Goal: Navigation & Orientation: Find specific page/section

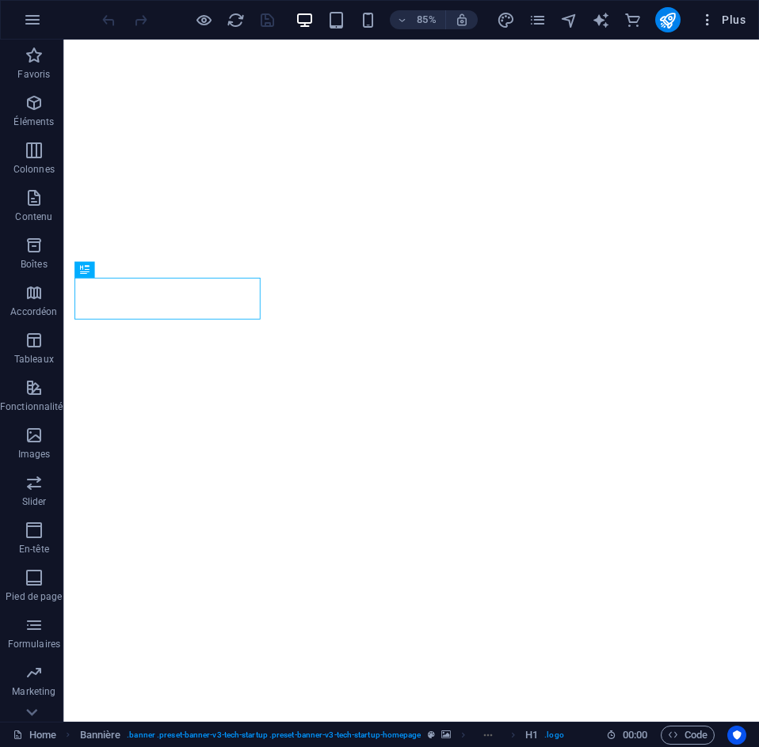
click at [732, 25] on span "Plus" at bounding box center [722, 20] width 46 height 16
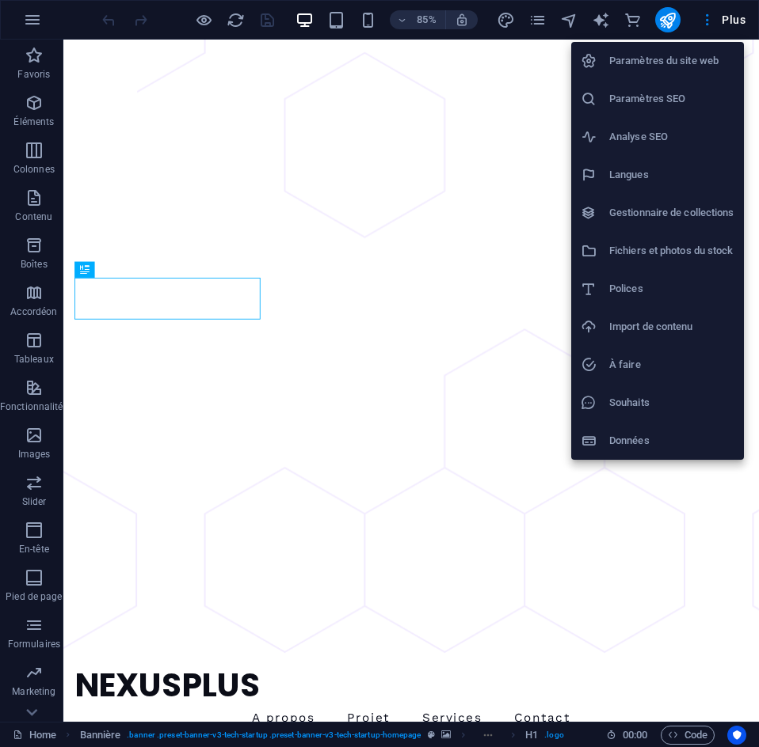
click at [671, 55] on h6 "Paramètres du site web" at bounding box center [671, 60] width 125 height 19
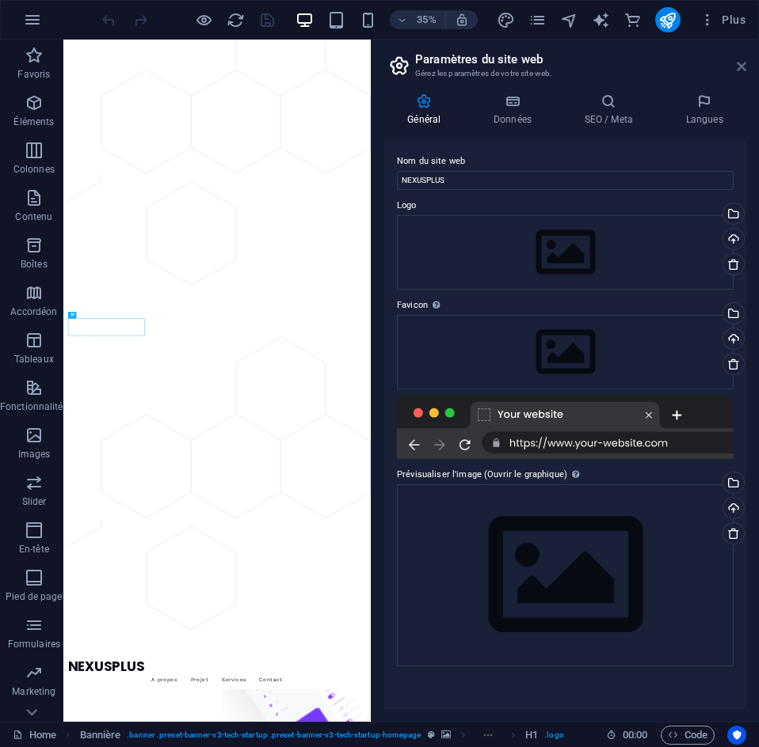
click at [739, 62] on icon at bounding box center [741, 66] width 10 height 13
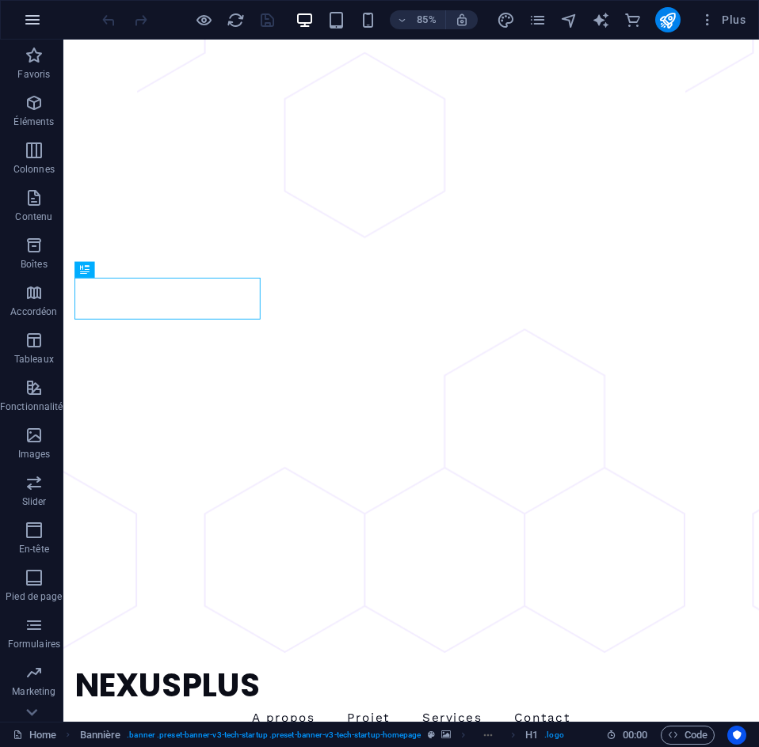
click at [30, 21] on icon "button" at bounding box center [32, 19] width 19 height 19
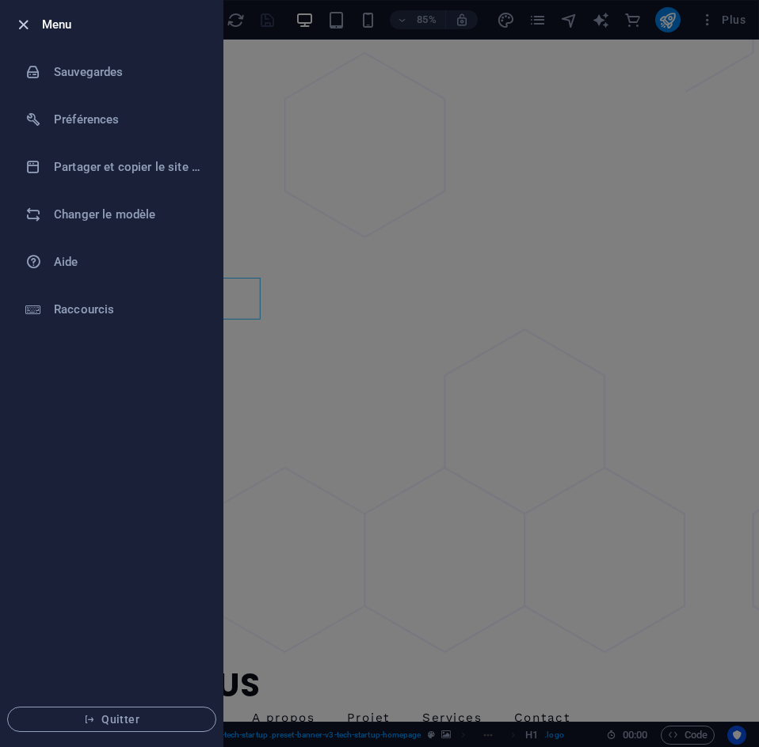
click at [24, 24] on icon "button" at bounding box center [23, 25] width 18 height 18
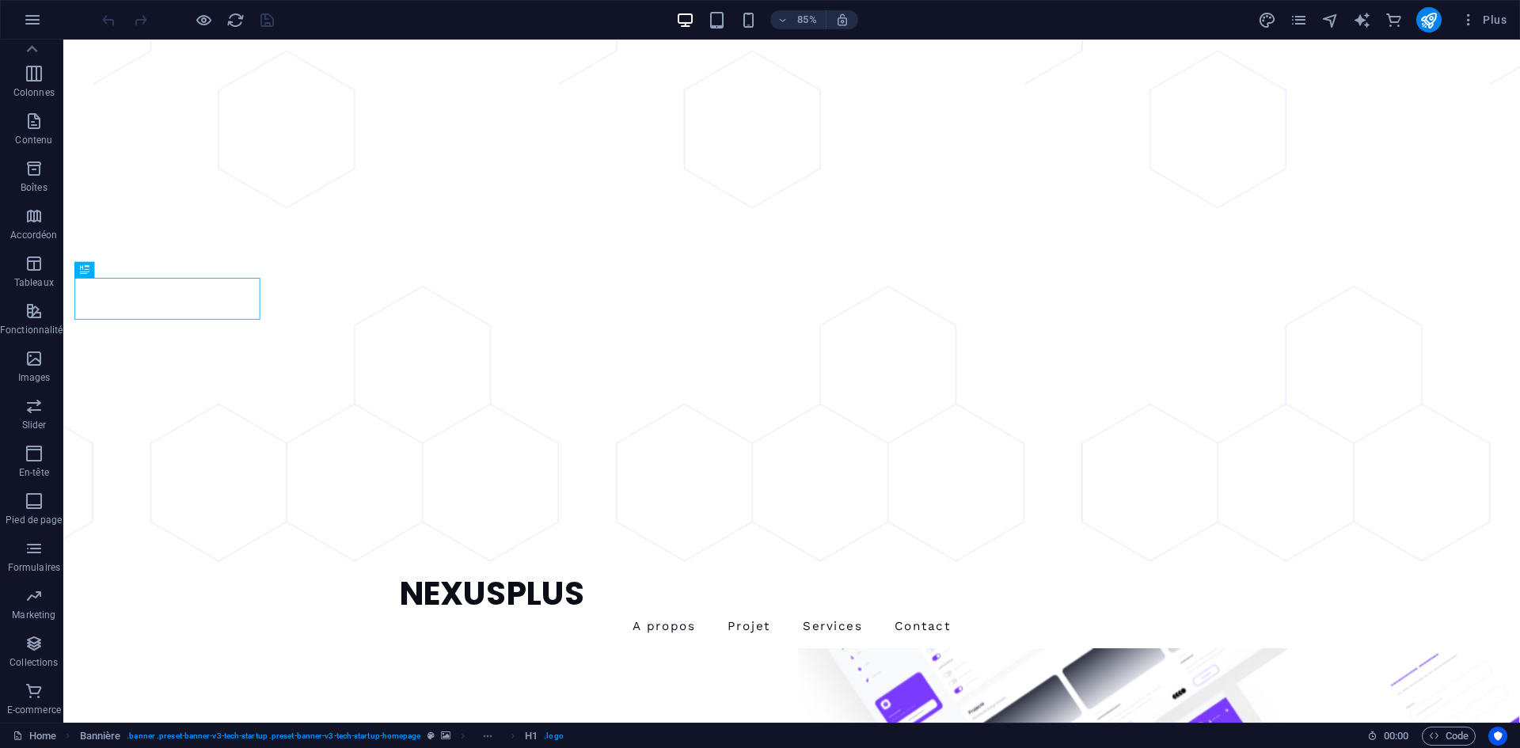
scroll to position [77, 0]
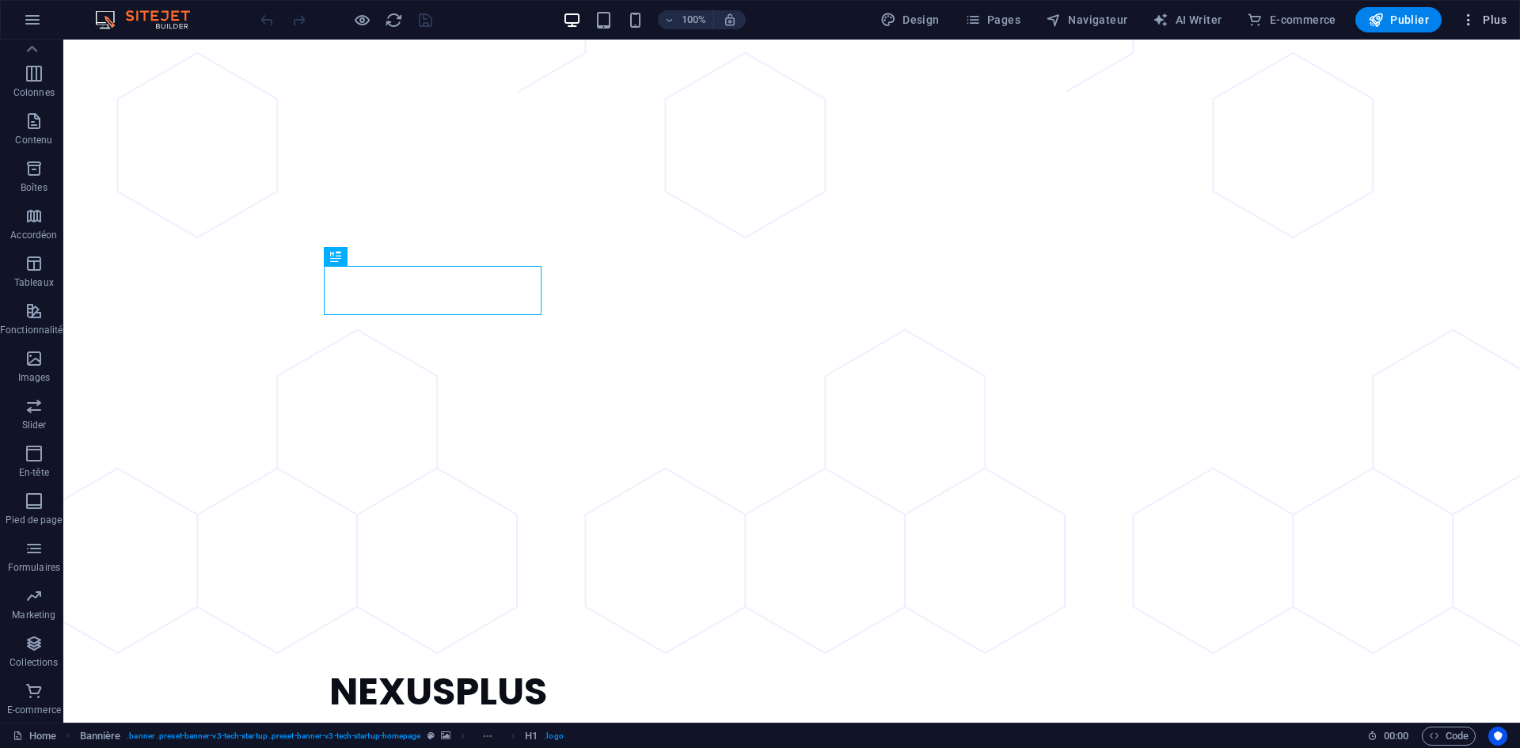
click at [758, 22] on icon "button" at bounding box center [1469, 20] width 16 height 16
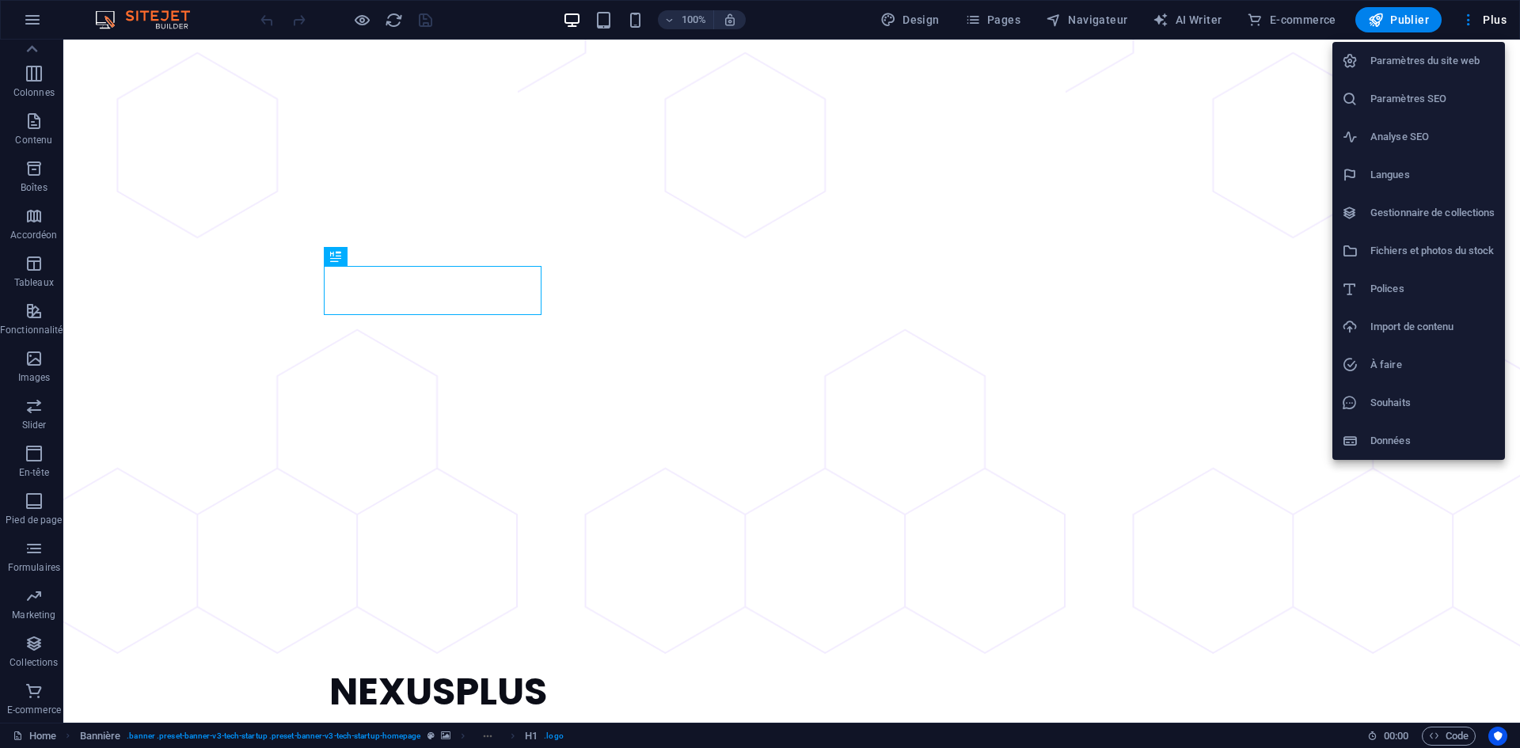
click at [758, 461] on div at bounding box center [760, 374] width 1520 height 748
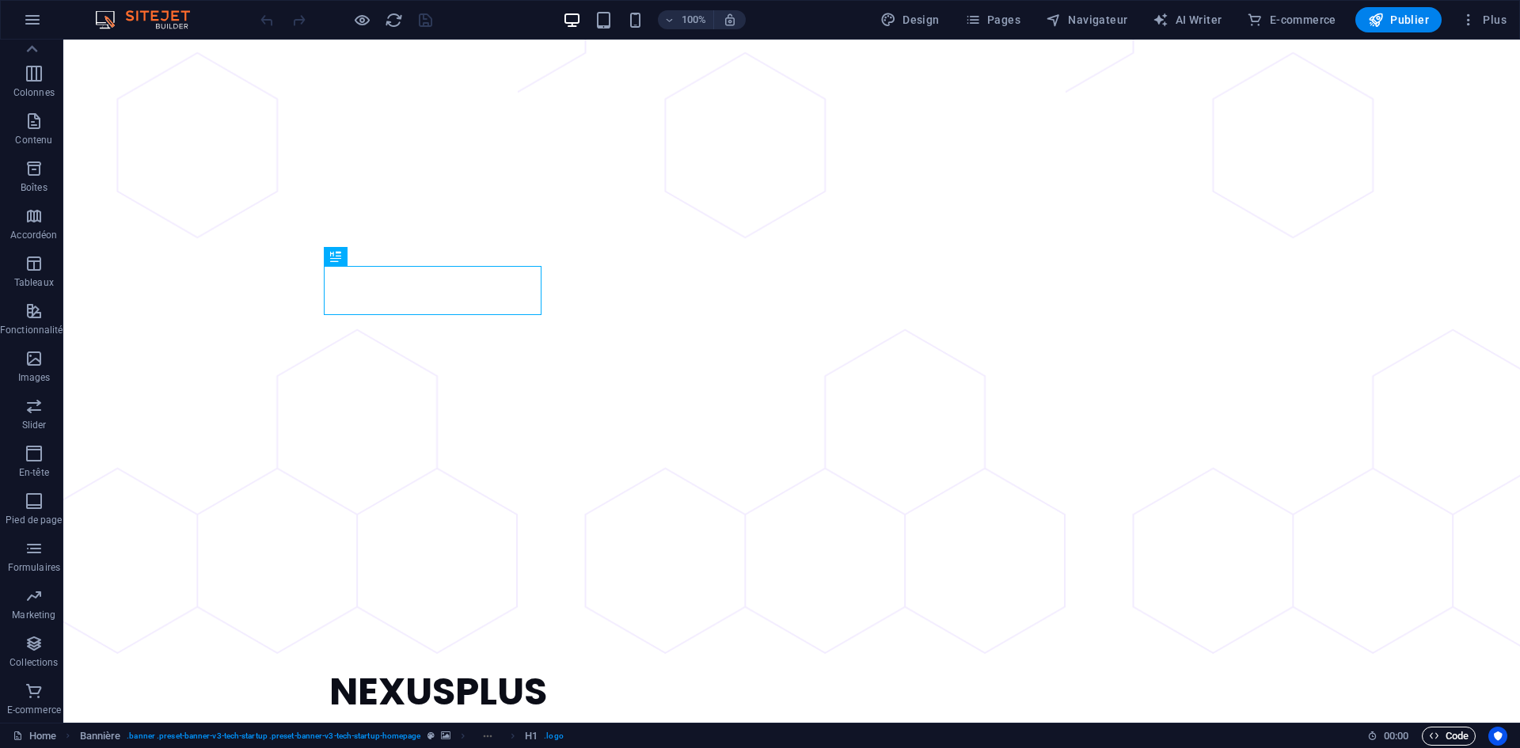
click at [758, 730] on span "Code" at bounding box center [1449, 736] width 40 height 19
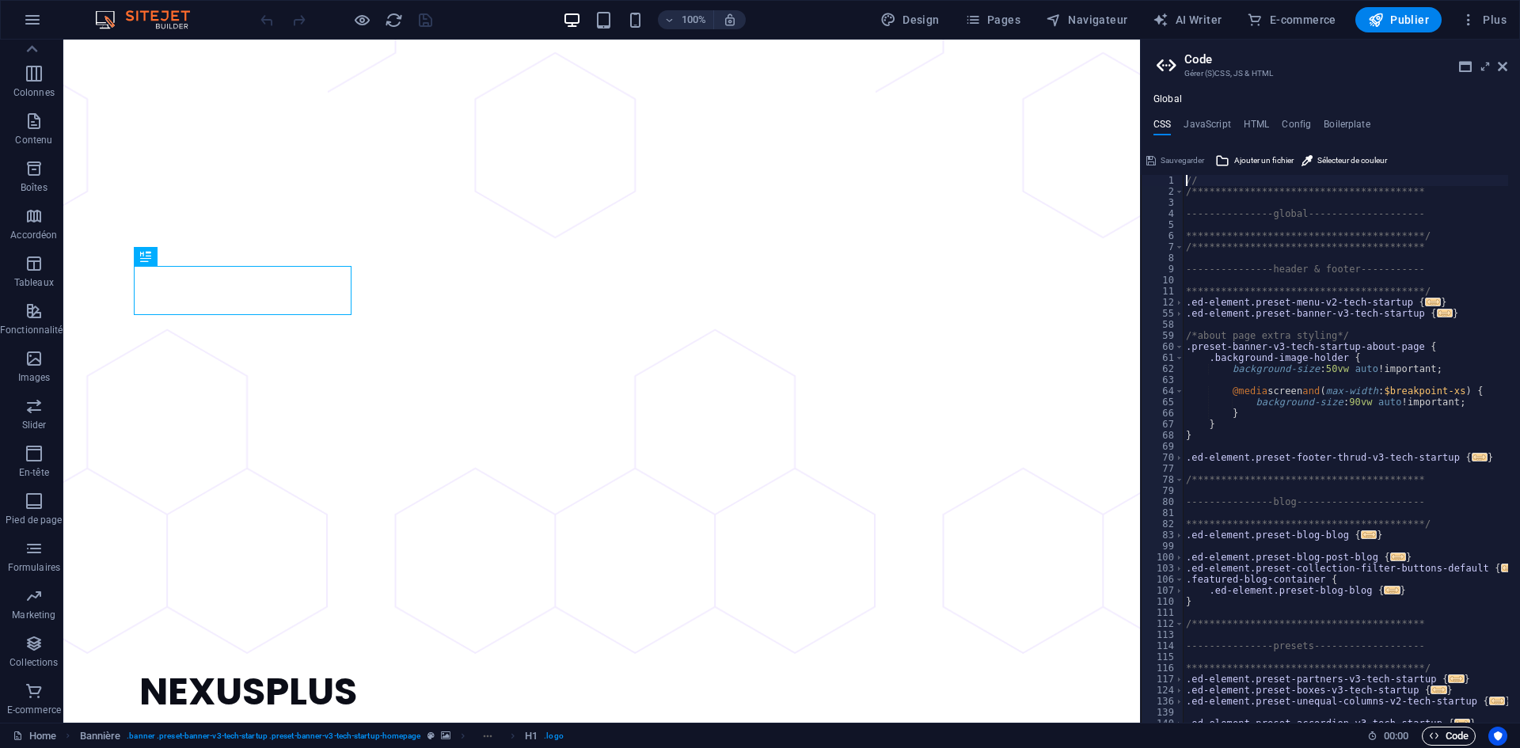
click at [758, 732] on span "Code" at bounding box center [1449, 736] width 40 height 19
click at [758, 68] on icon at bounding box center [1503, 66] width 10 height 13
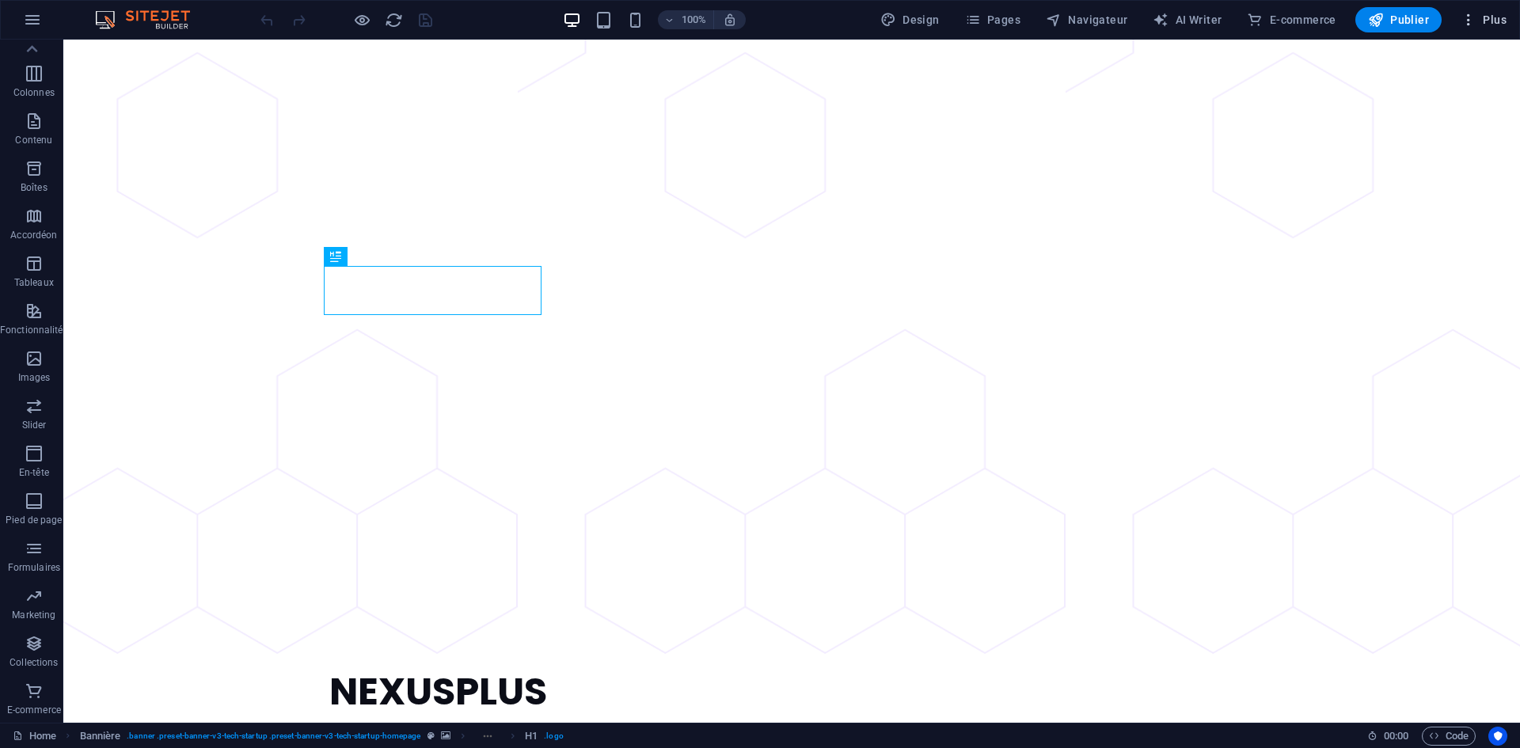
click at [758, 15] on span "Plus" at bounding box center [1484, 20] width 46 height 16
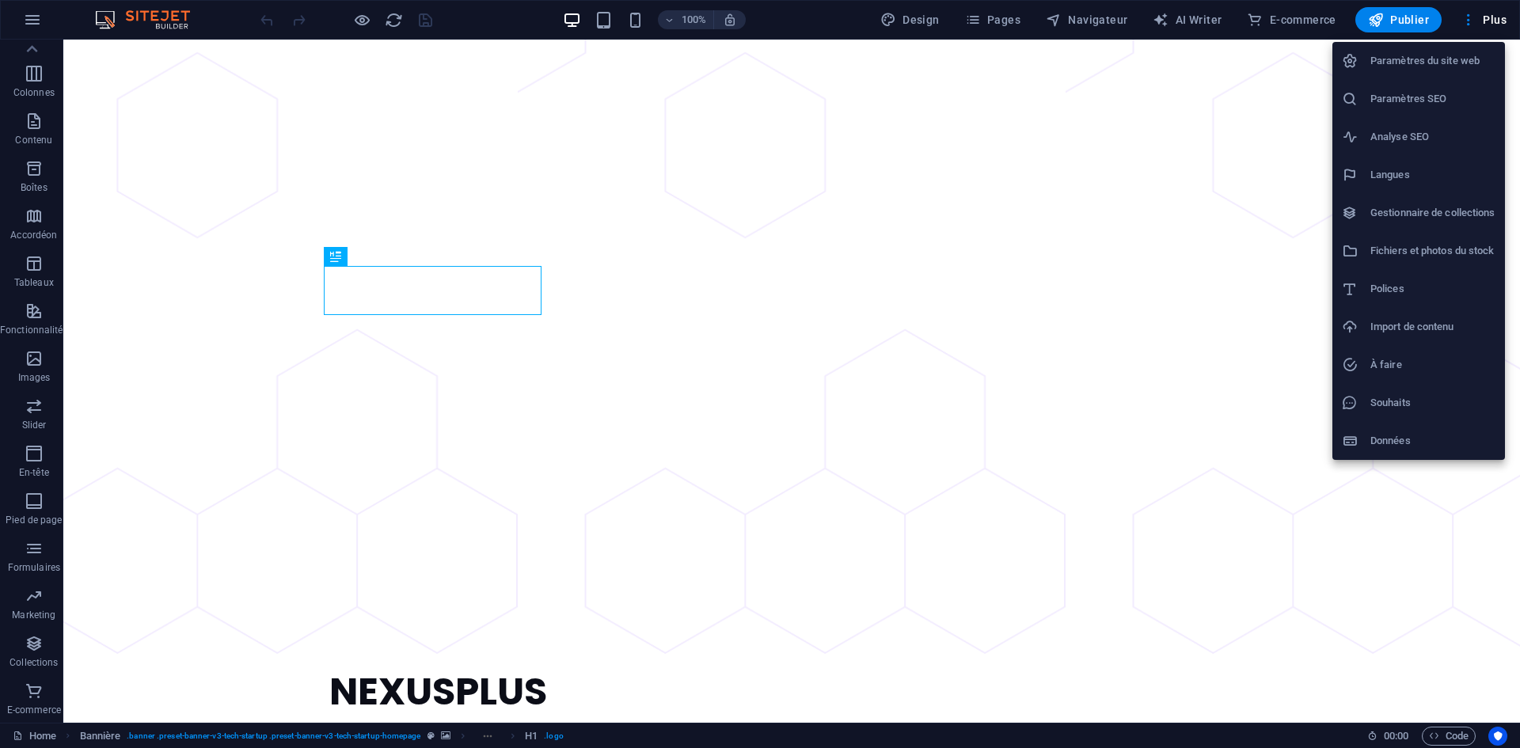
click at [758, 59] on h6 "Paramètres du site web" at bounding box center [1433, 60] width 125 height 19
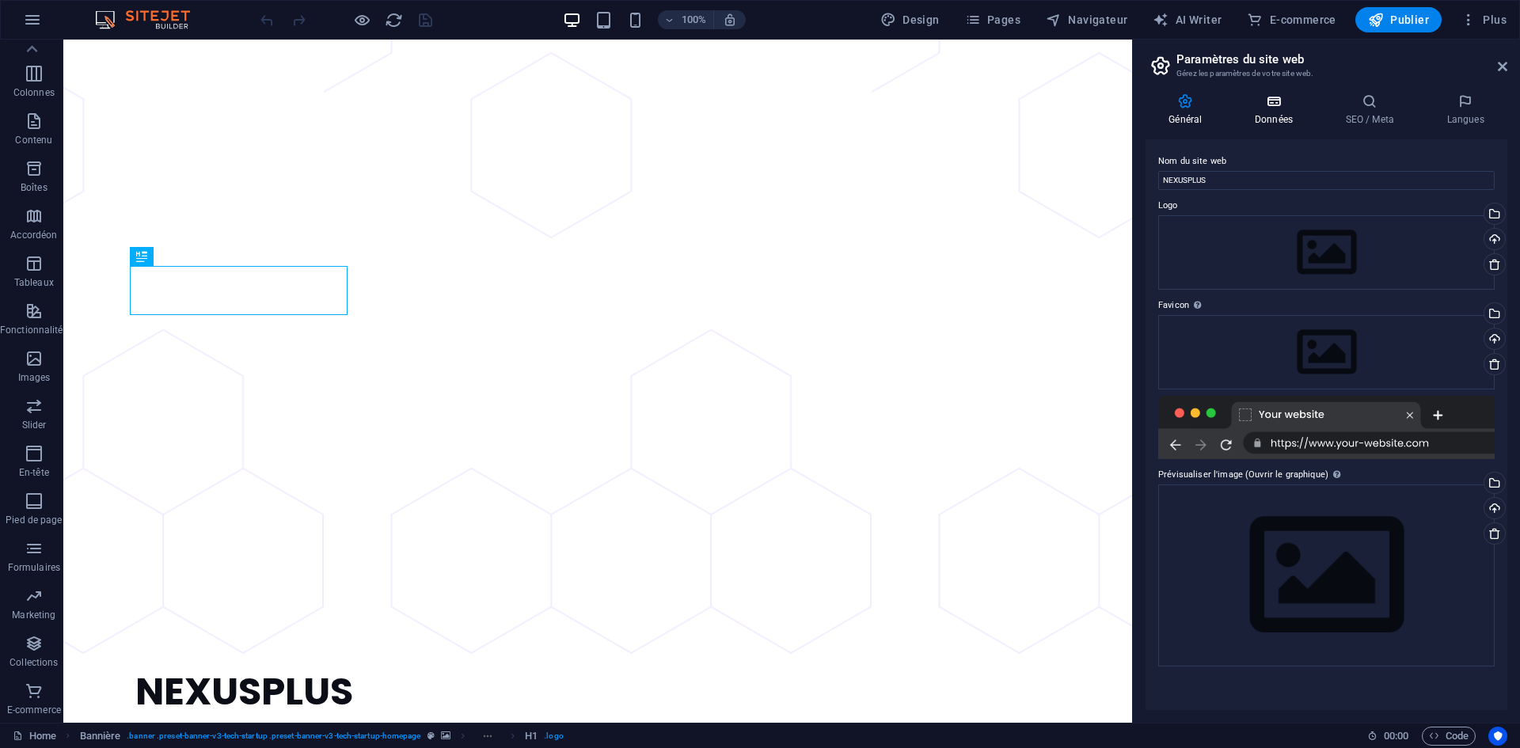
click at [758, 98] on icon at bounding box center [1274, 101] width 85 height 16
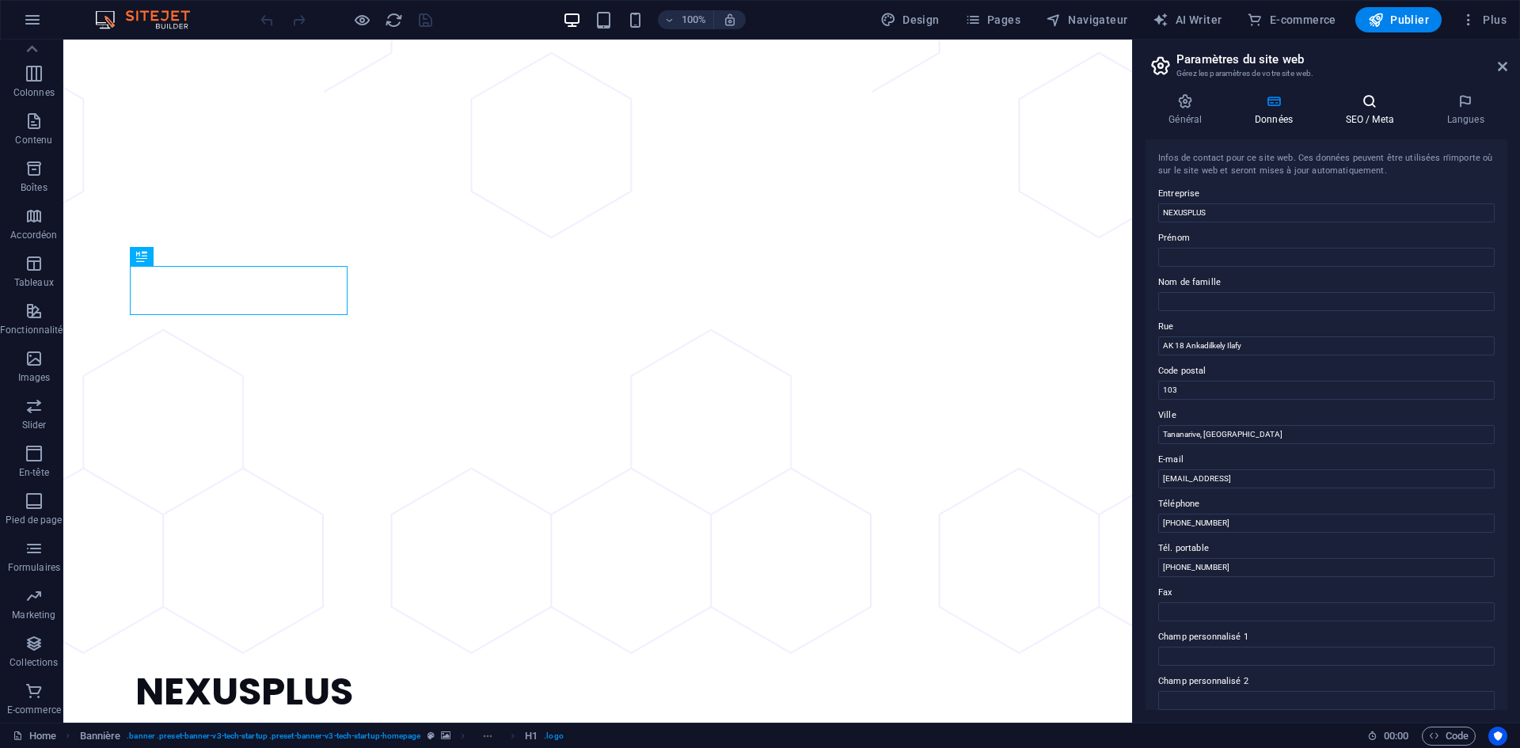
click at [758, 114] on h4 "SEO / Meta" at bounding box center [1372, 109] width 101 height 33
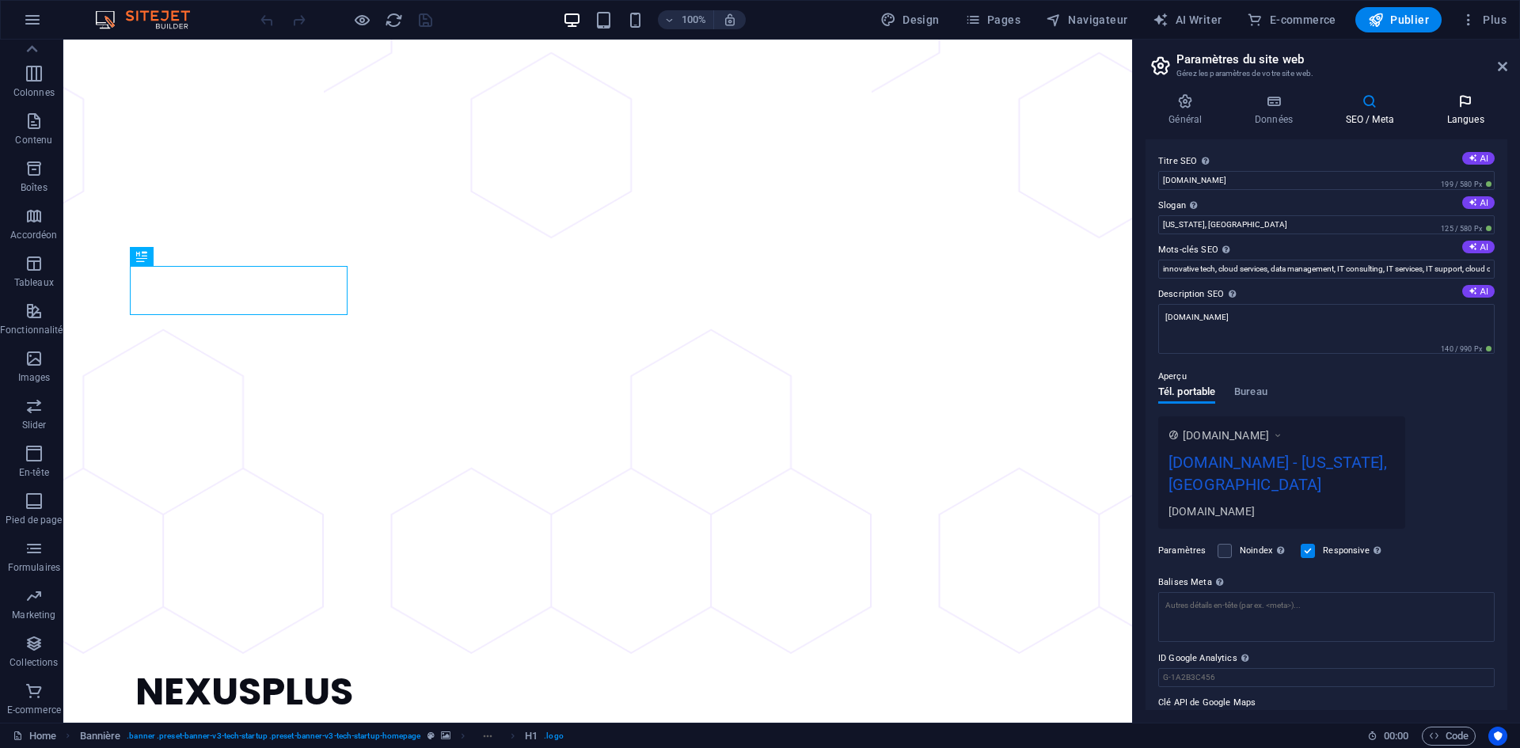
click at [758, 114] on h4 "Langues" at bounding box center [1466, 109] width 84 height 33
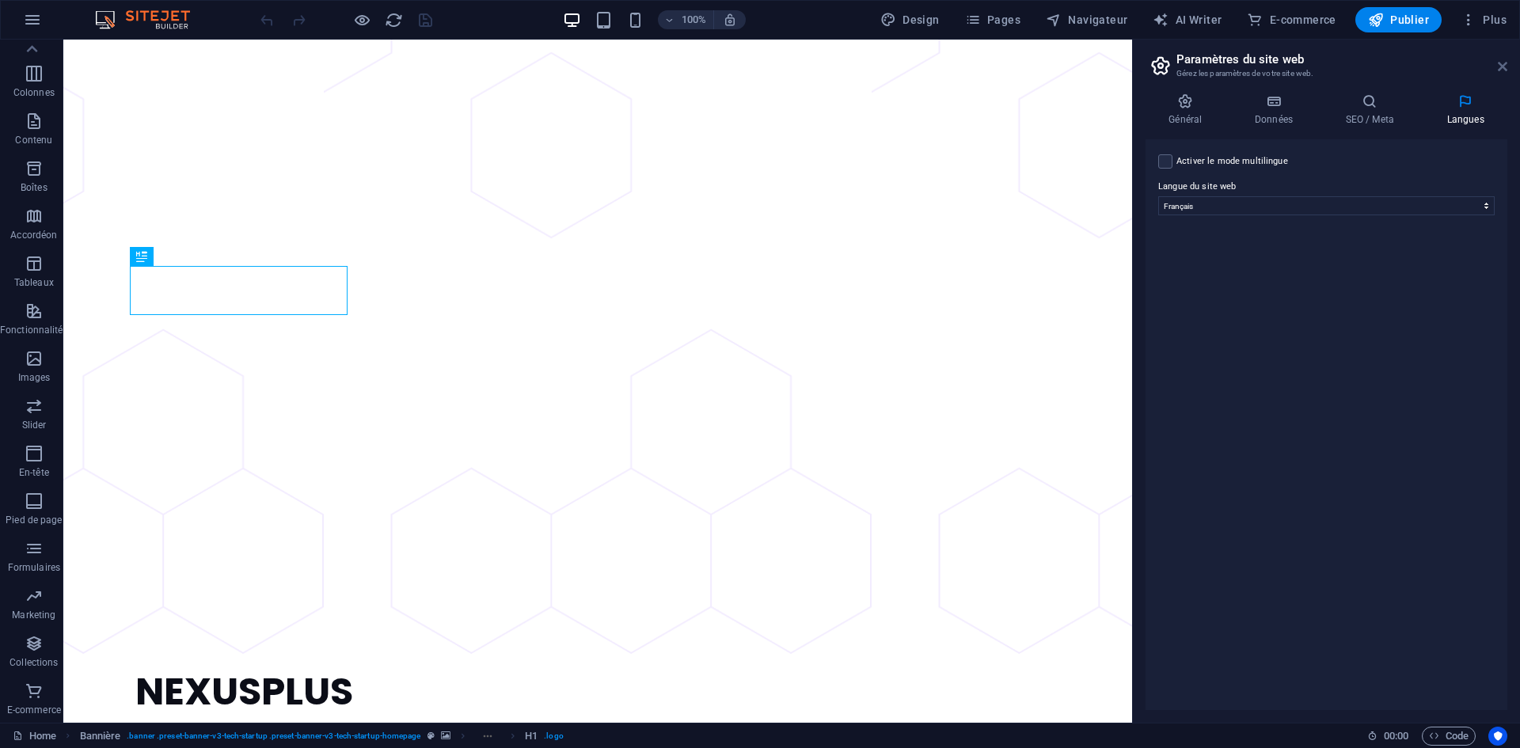
click at [758, 70] on icon at bounding box center [1503, 66] width 10 height 13
